Goal: Use online tool/utility: Utilize a website feature to perform a specific function

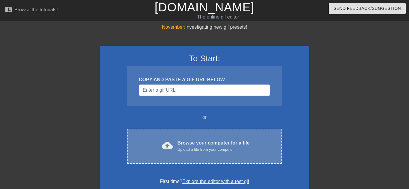
click at [182, 145] on div "Browse your computer for a file Upload a file from your computer" at bounding box center [214, 146] width 72 height 13
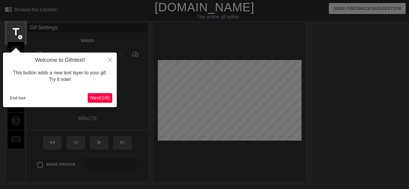
scroll to position [15, 0]
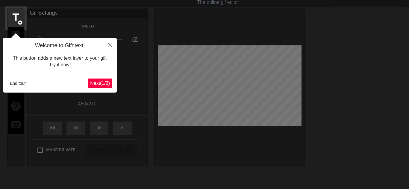
click at [91, 84] on span "Next ( 1 / 6 )" at bounding box center [100, 83] width 20 height 5
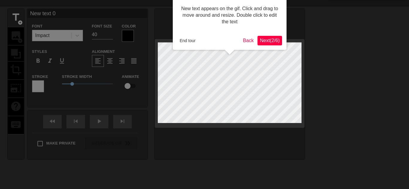
scroll to position [0, 0]
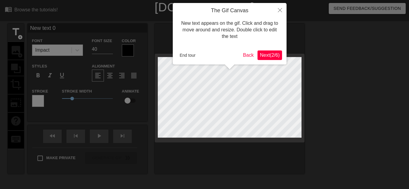
click at [274, 60] on div "The Gif Canvas New text appears on the gif. Click and drag to move around and r…" at bounding box center [230, 34] width 114 height 62
click at [274, 58] on button "Next ( 2 / 6 )" at bounding box center [269, 56] width 25 height 10
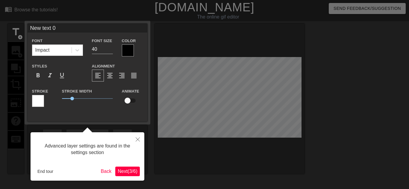
scroll to position [15, 0]
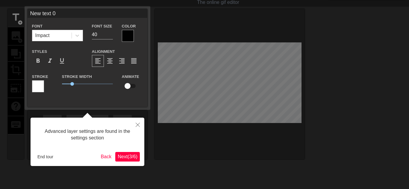
click at [125, 157] on span "Next ( 3 / 6 )" at bounding box center [128, 156] width 20 height 5
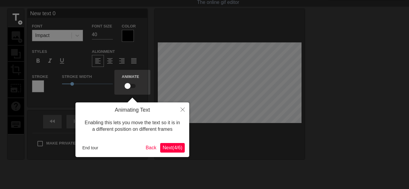
scroll to position [0, 0]
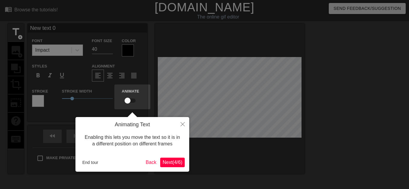
click at [166, 166] on button "Next ( 4 / 6 )" at bounding box center [172, 163] width 25 height 10
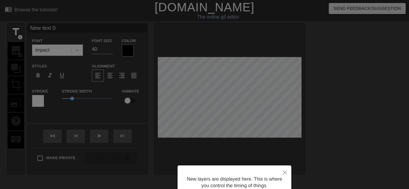
scroll to position [54, 0]
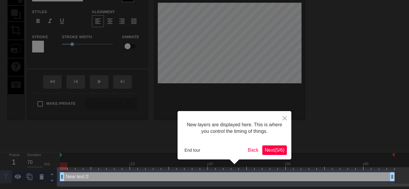
click at [262, 149] on button "Next ( 5 / 6 )" at bounding box center [274, 151] width 25 height 10
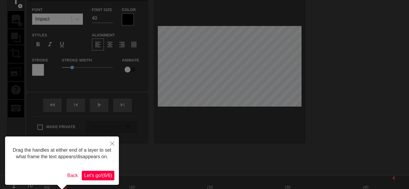
scroll to position [52, 0]
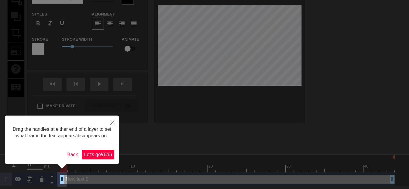
click at [95, 156] on span "Let's go! ( 6 / 6 )" at bounding box center [98, 154] width 28 height 5
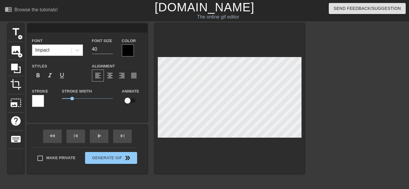
scroll to position [0, 0]
type input "I"
type textarea "I"
type input "I"
type textarea "I"
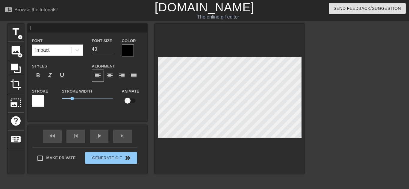
type input "I F"
type textarea "I FO"
type input "I FOU"
type textarea "I FOU"
type input "I FOUN"
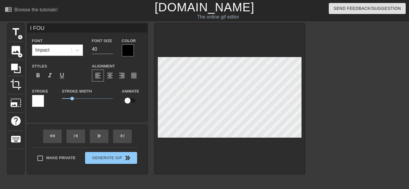
type textarea "I FOUN"
type input "I FOUND"
type textarea "I FOUND"
type input "I FOUND"
type textarea "I FOUND"
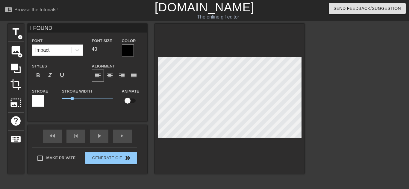
type input "I FOUND A"
type textarea "I FOUND A"
type input "I FOUND A"
type textarea "I FOUND A G"
type input "I FOUND A GU"
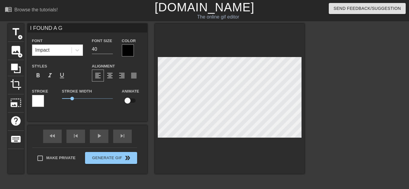
type textarea "I FOUND A GU"
type input "I FOUND A GUU"
type textarea "I FOUND A GUU"
type input "I FOUND A GUUU"
type textarea "I FOUND A GUUU"
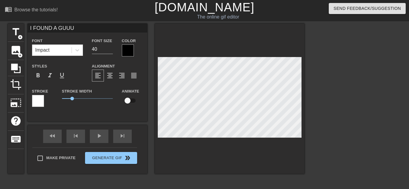
type input "I FOUND A GUUUU"
type textarea "I FOUND A GUUUU"
type input "I FOUND A GUUUUM"
type textarea "I FOUND A GUUUUM"
type input "I FOUND A GUUUU"
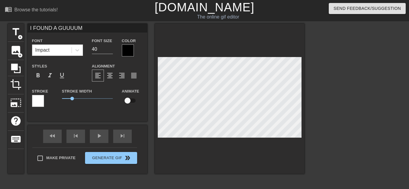
type textarea "I FOUND A GUUUU"
type input "I FOUND A GUUUUN"
type textarea "I FOUND A GUUUUN"
type input "I FOUND A GUUUU"
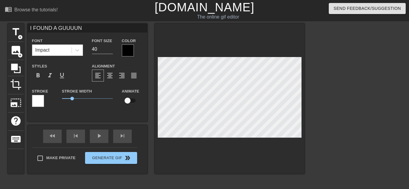
type textarea "I FOUND A GUUUU"
type input "I FOUND A GUUU"
type textarea "I FOUND A GUUU"
type input "I FOUND A GUU"
type textarea "I FOUND A GUU"
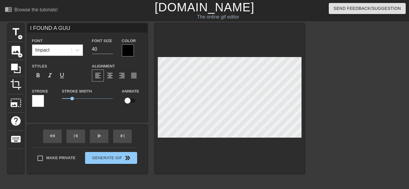
scroll to position [0, 2]
type input "I FOUND A GU"
type textarea "I FOUND A GU"
type input "I FOUND A GUN"
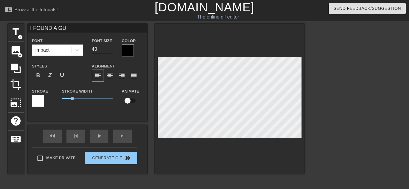
type textarea "I FOUND A GUN"
type input "I FOUND A GUNA"
type textarea "I FOUND A GUNA"
click at [194, 164] on div at bounding box center [230, 99] width 150 height 151
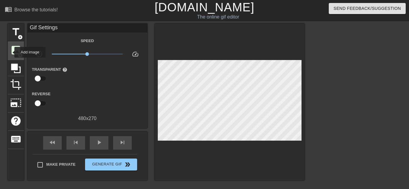
click at [10, 52] on span "image" at bounding box center [15, 50] width 11 height 11
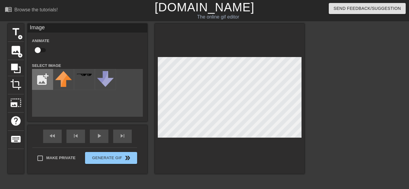
click at [42, 72] on input "file" at bounding box center [42, 79] width 20 height 20
type input "C:\fakepath\Untitled_Project__13_-removebg-preview.png"
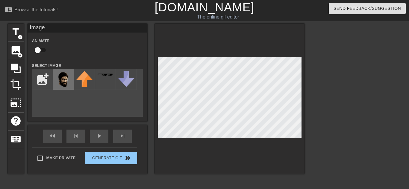
click at [59, 85] on img at bounding box center [63, 79] width 17 height 17
click at [40, 49] on input "checkbox" at bounding box center [38, 50] width 34 height 11
checkbox input "true"
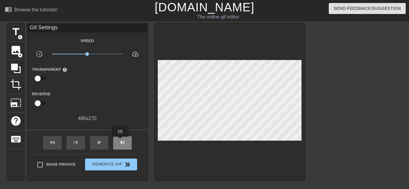
click at [120, 141] on div "skip_next" at bounding box center [122, 142] width 19 height 13
click at [121, 145] on span "skip_next" at bounding box center [122, 142] width 7 height 7
click at [120, 145] on span "skip_next" at bounding box center [122, 142] width 7 height 7
click at [114, 147] on div "skip_next" at bounding box center [122, 142] width 19 height 13
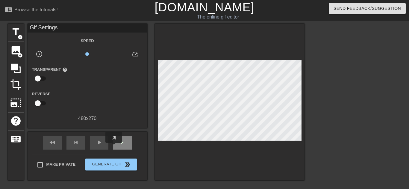
click at [114, 147] on div "skip_next" at bounding box center [122, 142] width 19 height 13
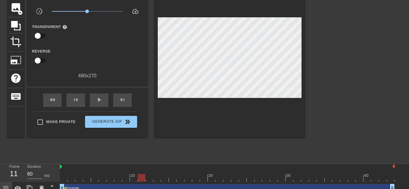
scroll to position [63, 0]
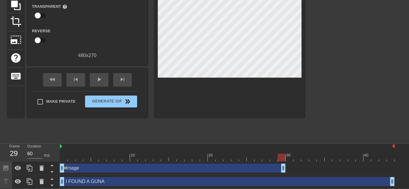
drag, startPoint x: 392, startPoint y: 169, endPoint x: 281, endPoint y: 192, distance: 113.3
click at [281, 189] on html "menu_book Browse the tutorials! [DOMAIN_NAME] The online gif editor Send Feedba…" at bounding box center [204, 63] width 409 height 252
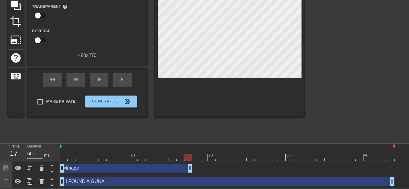
drag, startPoint x: 283, startPoint y: 171, endPoint x: 188, endPoint y: 181, distance: 95.1
click at [188, 181] on div "Image drag_handle drag_handle lens I FOUND A GUNA drag_handle drag_handle" at bounding box center [234, 175] width 349 height 27
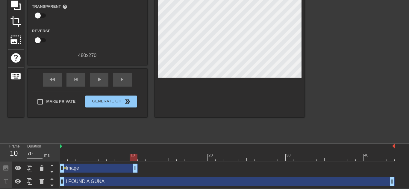
drag, startPoint x: 189, startPoint y: 166, endPoint x: 132, endPoint y: 180, distance: 58.7
click at [132, 180] on div "Image drag_handle drag_handle lens I FOUND A GUNA drag_handle drag_handle" at bounding box center [234, 175] width 349 height 27
click at [153, 173] on div "Image drag_handle drag_handle lens" at bounding box center [227, 168] width 335 height 13
click at [95, 78] on span "play_arrow" at bounding box center [98, 79] width 7 height 7
click at [57, 81] on div "fast_rewind" at bounding box center [52, 79] width 19 height 13
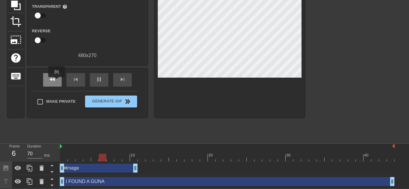
click at [57, 81] on div "fast_rewind" at bounding box center [52, 79] width 19 height 13
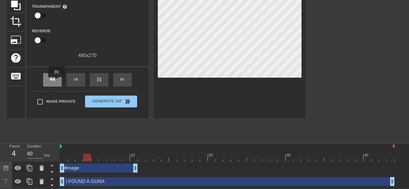
click at [57, 81] on div "fast_rewind" at bounding box center [52, 79] width 19 height 13
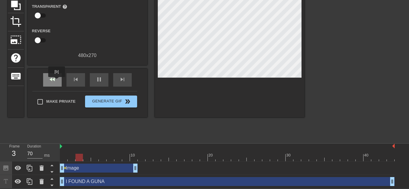
click at [57, 81] on div "fast_rewind" at bounding box center [52, 79] width 19 height 13
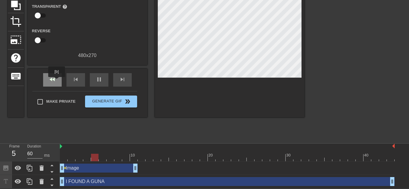
click at [57, 81] on div "fast_rewind" at bounding box center [52, 79] width 19 height 13
click at [97, 80] on span "pause" at bounding box center [98, 79] width 7 height 7
click at [54, 84] on div "fast_rewind" at bounding box center [52, 79] width 19 height 13
click at [121, 76] on span "skip_next" at bounding box center [122, 79] width 7 height 7
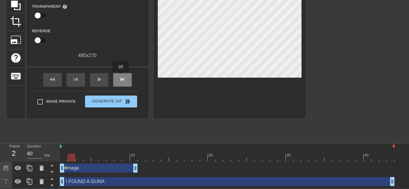
click at [121, 76] on span "skip_next" at bounding box center [122, 79] width 7 height 7
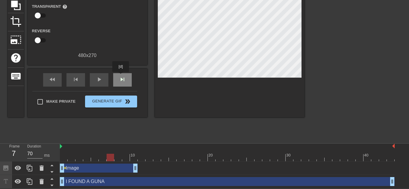
click at [121, 76] on span "skip_next" at bounding box center [122, 79] width 7 height 7
type input "60"
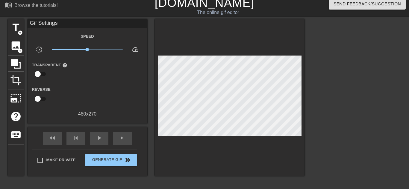
scroll to position [6, 0]
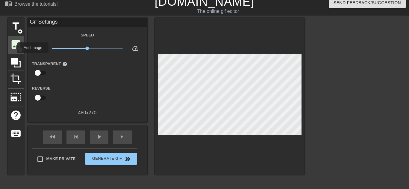
click at [14, 48] on span "image" at bounding box center [15, 44] width 11 height 11
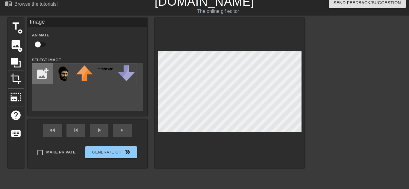
click at [35, 69] on input "file" at bounding box center [42, 74] width 20 height 20
type input "C:\fakepath\Untitled_Project__9_-removebg-preview (1).png"
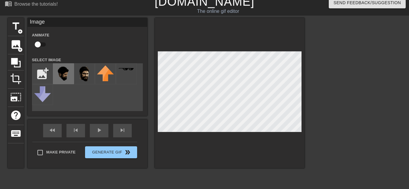
click at [66, 72] on img at bounding box center [63, 75] width 17 height 18
click at [142, 93] on div "title add_circle image add_circle crop photo_size_select_large help keyboard Im…" at bounding box center [156, 93] width 297 height 151
click at [36, 44] on input "checkbox" at bounding box center [38, 44] width 34 height 11
checkbox input "true"
click at [122, 136] on div "skip_next" at bounding box center [122, 130] width 19 height 13
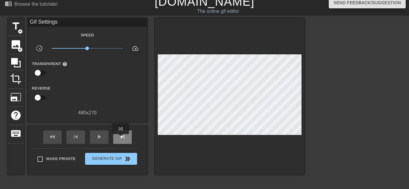
click at [121, 139] on span "skip_next" at bounding box center [122, 137] width 7 height 7
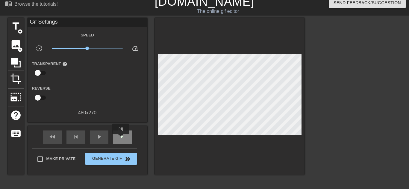
click at [121, 139] on span "skip_next" at bounding box center [122, 137] width 7 height 7
click at [121, 138] on span "skip_next" at bounding box center [122, 137] width 7 height 7
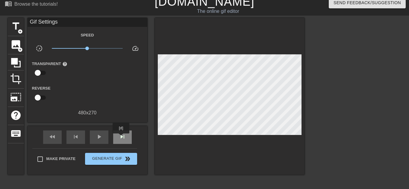
click at [121, 138] on span "skip_next" at bounding box center [122, 137] width 7 height 7
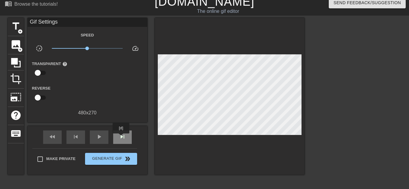
click at [121, 138] on span "skip_next" at bounding box center [122, 137] width 7 height 7
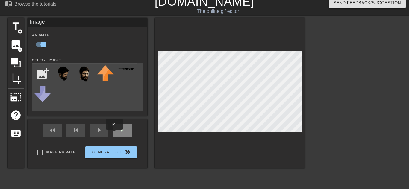
click at [115, 134] on div "skip_next" at bounding box center [122, 130] width 19 height 13
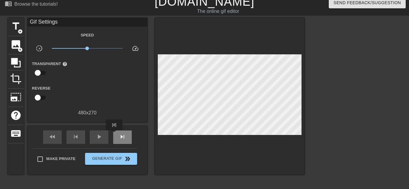
click at [114, 135] on div "skip_next" at bounding box center [122, 137] width 19 height 13
click at [114, 134] on div "skip_next" at bounding box center [122, 137] width 19 height 13
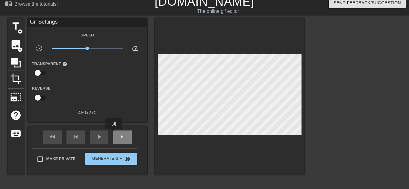
click at [114, 134] on div "skip_next" at bounding box center [122, 137] width 19 height 13
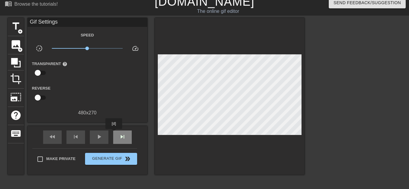
click at [114, 134] on div "skip_next" at bounding box center [122, 137] width 19 height 13
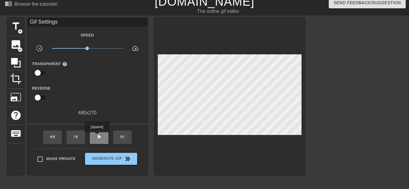
click at [97, 137] on span "play_arrow" at bounding box center [98, 137] width 7 height 7
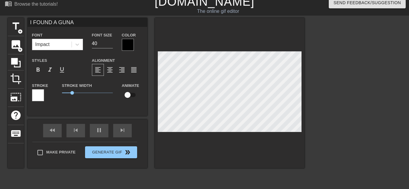
click at [243, 165] on div at bounding box center [230, 93] width 150 height 151
click at [305, 151] on div "title add_circle image add_circle crop photo_size_select_large help keyboard I …" at bounding box center [204, 108] width 409 height 180
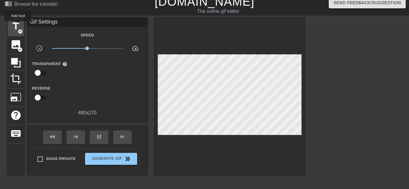
click at [18, 25] on span "title" at bounding box center [15, 26] width 11 height 11
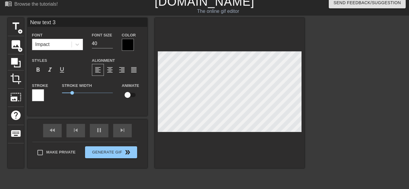
scroll to position [0, 1]
type input "70"
click at [102, 130] on div "fast_rewind skip_previous pause skip_next" at bounding box center [88, 131] width 98 height 22
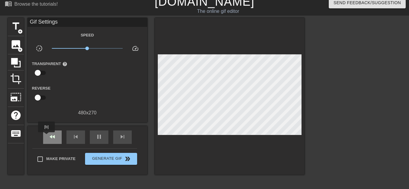
click at [46, 137] on div "fast_rewind" at bounding box center [52, 137] width 19 height 13
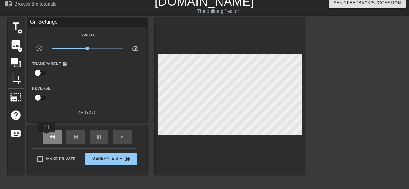
click at [46, 137] on div "fast_rewind" at bounding box center [52, 137] width 19 height 13
type input "70"
click at [105, 142] on div "pause" at bounding box center [99, 137] width 19 height 13
click at [56, 138] on div "fast_rewind" at bounding box center [52, 137] width 19 height 13
click at [19, 34] on div "title add_circle" at bounding box center [16, 27] width 16 height 18
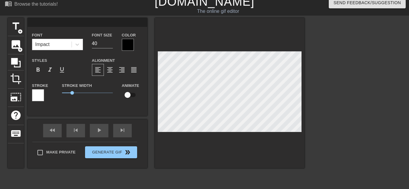
type input "@"
type textarea "@"
type input "@c"
type textarea "@ch"
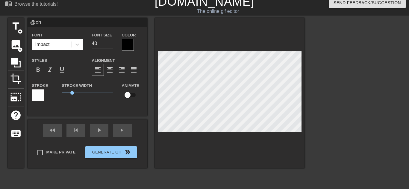
type input "@chr"
type textarea "@chr"
type input "@chri"
type textarea "@chri"
type input "@chr"
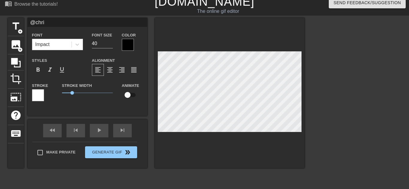
type textarea "@chr"
type input "@ch"
type textarea "@ch"
type input "@c"
type textarea "@c"
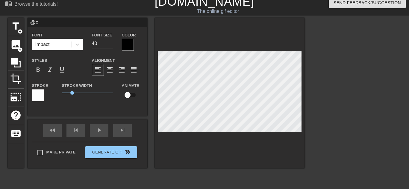
scroll to position [0, 0]
type input "@"
type textarea "@"
type input "@C"
type textarea "@C"
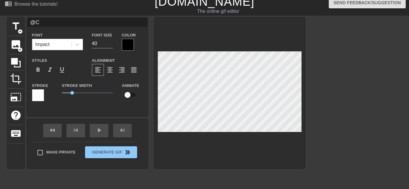
type input "@Ch"
type textarea "@Ch"
type input "@Chr"
type textarea "@Chr"
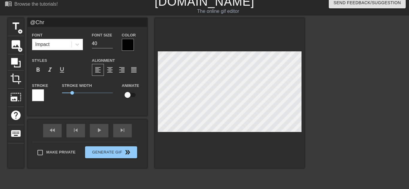
type input "@Chri"
type textarea "@Chri"
type input "@[PERSON_NAME]"
type textarea "@[PERSON_NAME]"
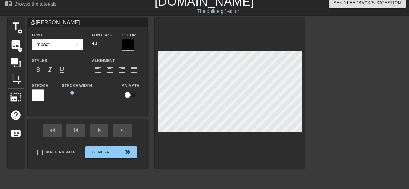
type input "@Chrisg"
type textarea "@Chrisg"
type input "@[PERSON_NAME]"
type textarea "@[PERSON_NAME]"
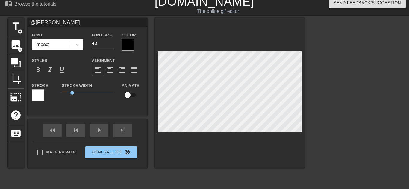
scroll to position [0, 1]
type input "@ChrisG"
type textarea "@ChrisG"
type input "@ChrisG2"
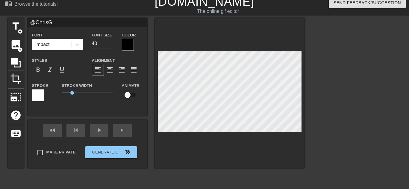
type textarea "@ChrisG2"
type input "@ChrisG20"
type textarea "@ChrisG20"
type input "@ChrisG201"
type textarea "@ChrisG201"
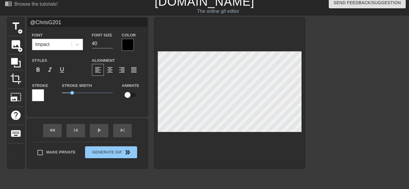
type input "@ChrisG2015"
type textarea "@ChrisG2015"
click at [225, 132] on div at bounding box center [230, 93] width 150 height 151
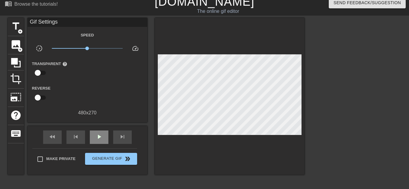
click at [98, 126] on div "fast_rewind skip_previous play_arrow skip_next" at bounding box center [88, 137] width 98 height 22
click at [95, 134] on span "play_arrow" at bounding box center [98, 137] width 7 height 7
click at [96, 140] on span "pause" at bounding box center [98, 137] width 7 height 7
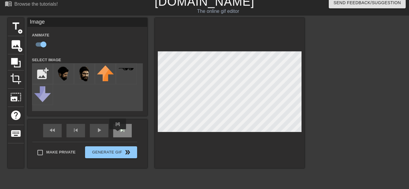
click at [118, 134] on div "skip_next" at bounding box center [122, 130] width 19 height 13
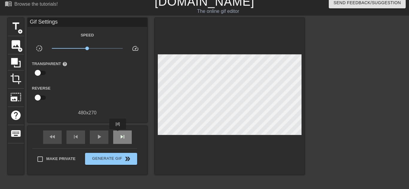
click at [118, 134] on div "skip_next" at bounding box center [122, 137] width 19 height 13
click at [100, 138] on span "play_arrow" at bounding box center [98, 137] width 7 height 7
click at [96, 140] on span "pause" at bounding box center [98, 137] width 7 height 7
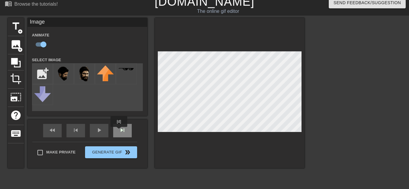
click at [119, 131] on div "skip_next" at bounding box center [122, 130] width 19 height 13
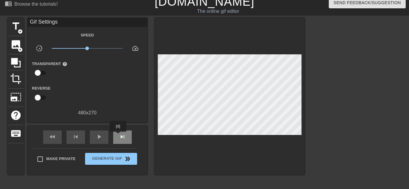
click at [118, 136] on div "skip_next" at bounding box center [122, 137] width 19 height 13
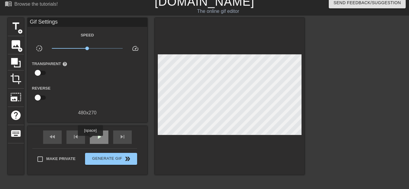
click at [90, 140] on div "play_arrow" at bounding box center [99, 137] width 19 height 13
click at [90, 140] on div "pause" at bounding box center [99, 137] width 19 height 13
click at [90, 141] on div "play_arrow" at bounding box center [99, 137] width 19 height 13
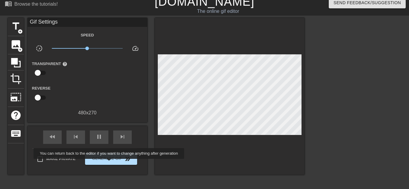
type input "70"
click at [107, 163] on button "Generate Gif double_arrow" at bounding box center [111, 159] width 52 height 12
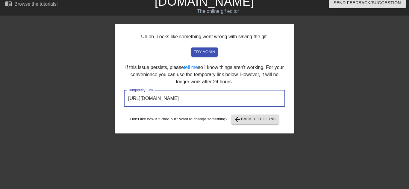
click at [182, 100] on input "[URL][DOMAIN_NAME]" at bounding box center [204, 98] width 161 height 17
